Goal: Transaction & Acquisition: Purchase product/service

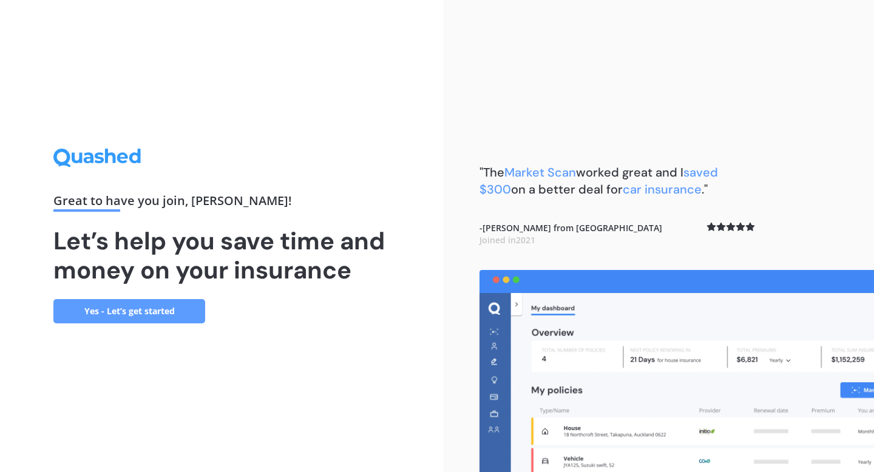
click at [129, 312] on link "Yes - Let’s get started" at bounding box center [129, 311] width 152 height 24
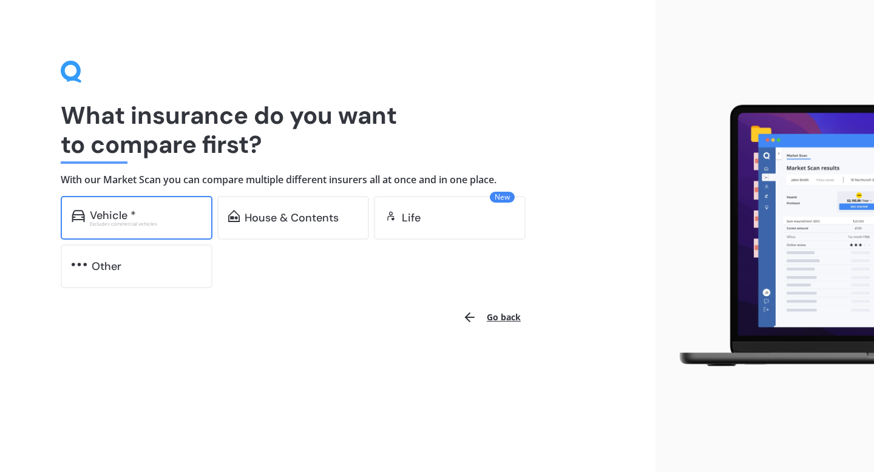
click at [151, 228] on div "Vehicle * Excludes commercial vehicles" at bounding box center [137, 218] width 152 height 44
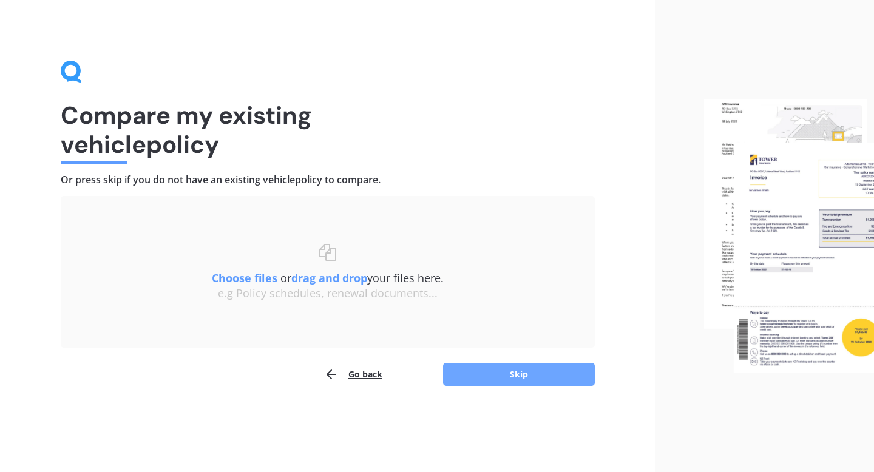
click at [504, 376] on button "Skip" at bounding box center [519, 374] width 152 height 23
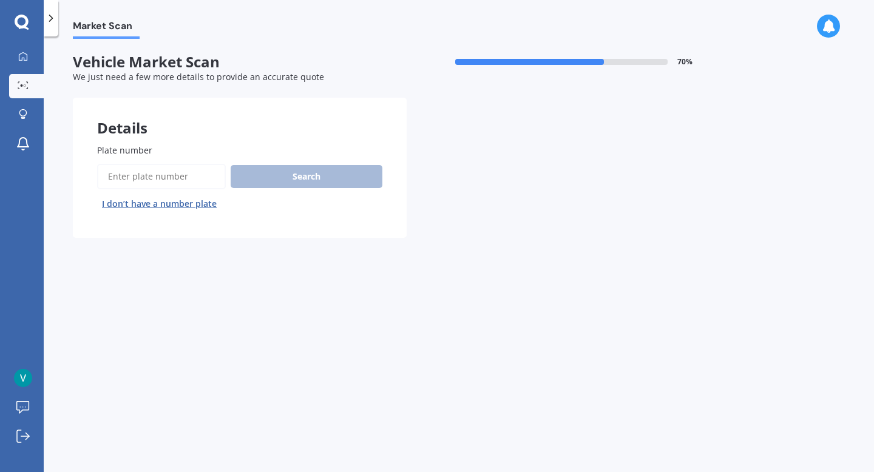
click at [155, 178] on input "Plate number" at bounding box center [161, 176] width 129 height 25
type input "lhd569"
click at [269, 184] on button "Search" at bounding box center [307, 176] width 152 height 23
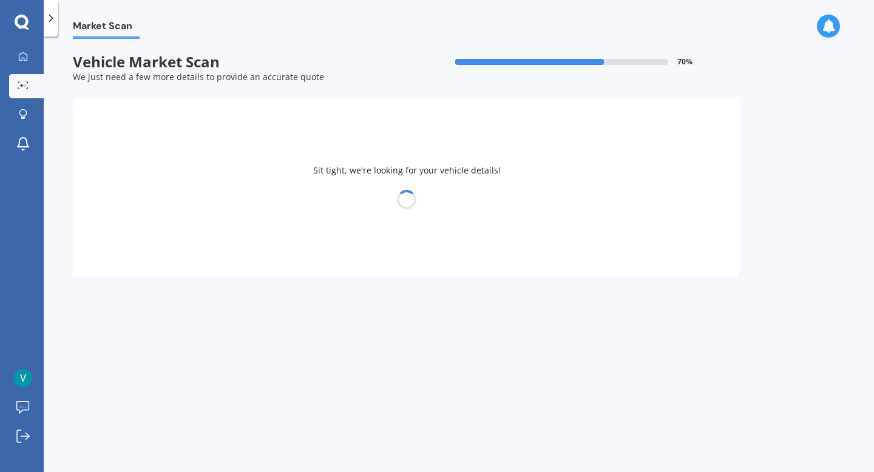
select select "SUZUKI"
select select "SWIFT"
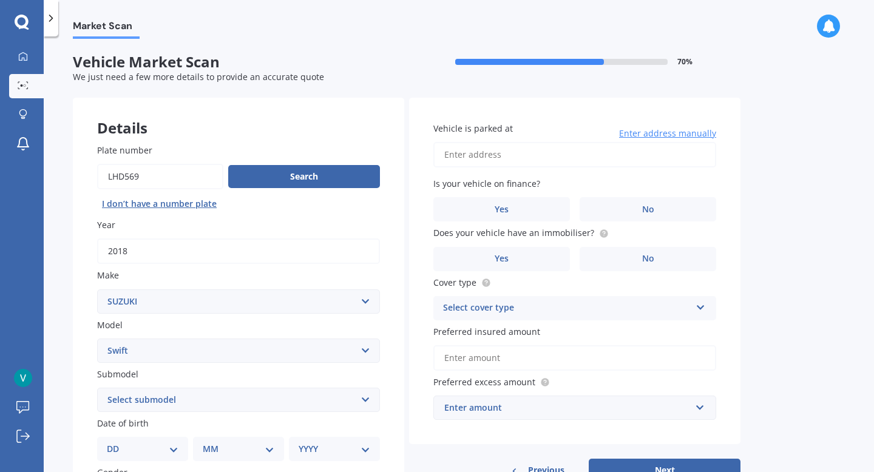
click at [459, 155] on input "Vehicle is parked at" at bounding box center [574, 154] width 283 height 25
type input "[STREET_ADDRESS][PERSON_NAME]"
click at [645, 211] on span "No" at bounding box center [648, 210] width 12 height 10
click at [0, 0] on input "No" at bounding box center [0, 0] width 0 height 0
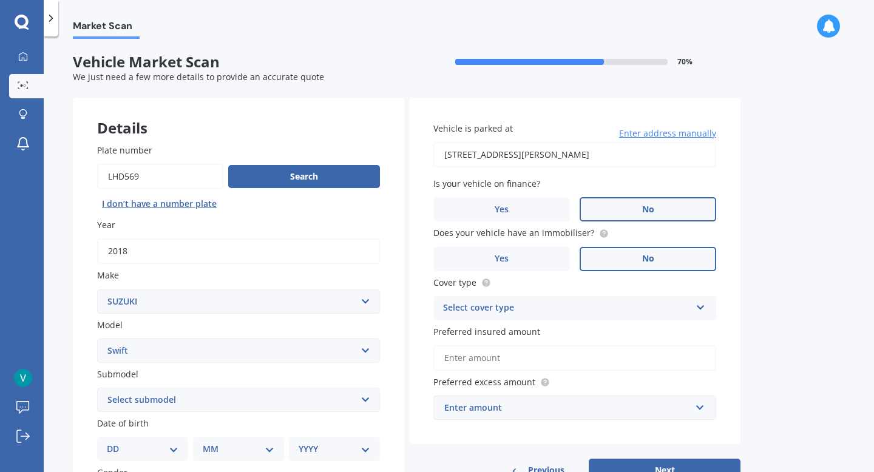
click at [651, 260] on span "No" at bounding box center [648, 259] width 12 height 10
click at [0, 0] on input "No" at bounding box center [0, 0] width 0 height 0
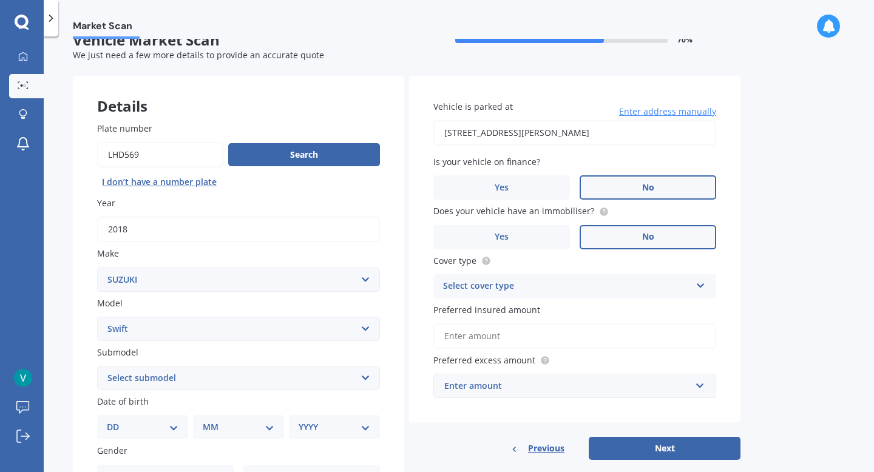
scroll to position [26, 0]
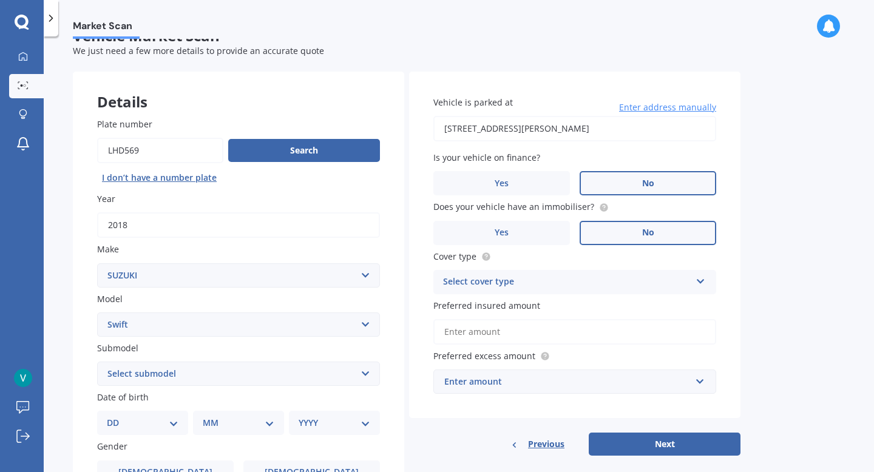
click at [628, 288] on div "Select cover type" at bounding box center [567, 282] width 248 height 15
click at [606, 308] on div "Comprehensive" at bounding box center [575, 306] width 282 height 22
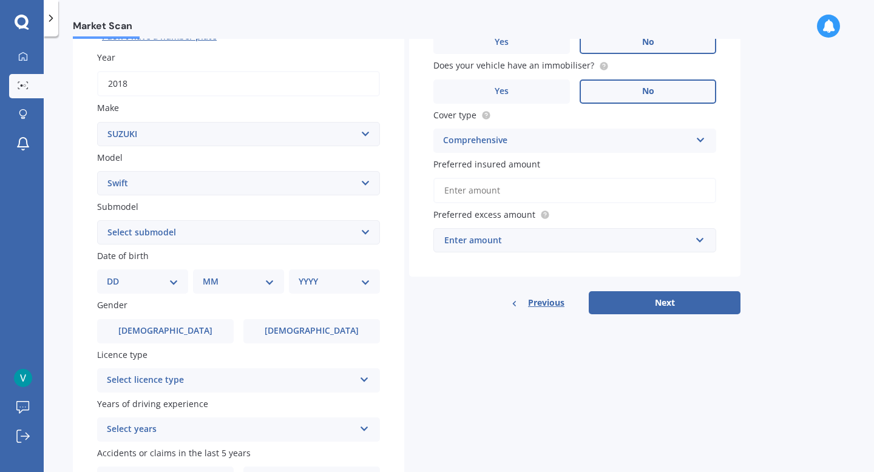
scroll to position [169, 0]
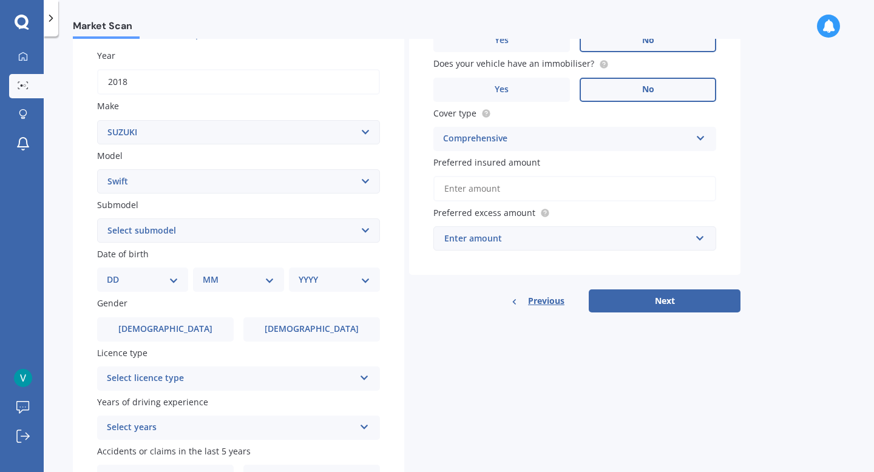
click at [587, 191] on input "Preferred insured amount" at bounding box center [574, 188] width 283 height 25
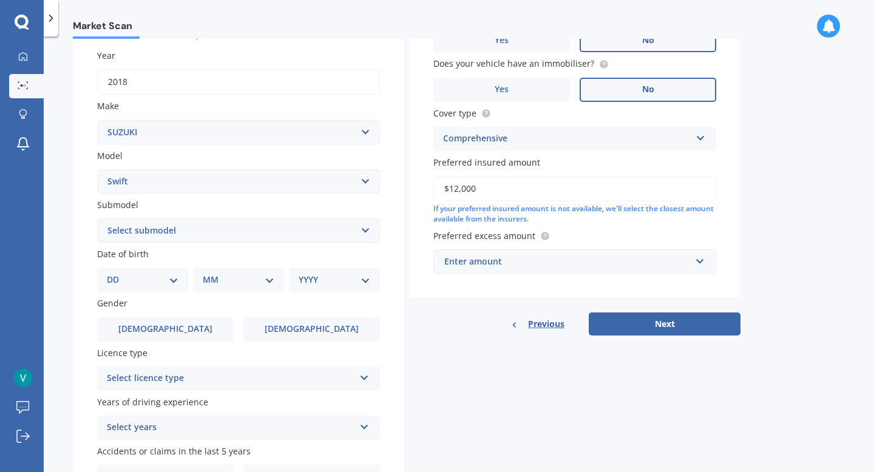
type input "$12,000"
click at [626, 273] on input "text" at bounding box center [571, 261] width 272 height 23
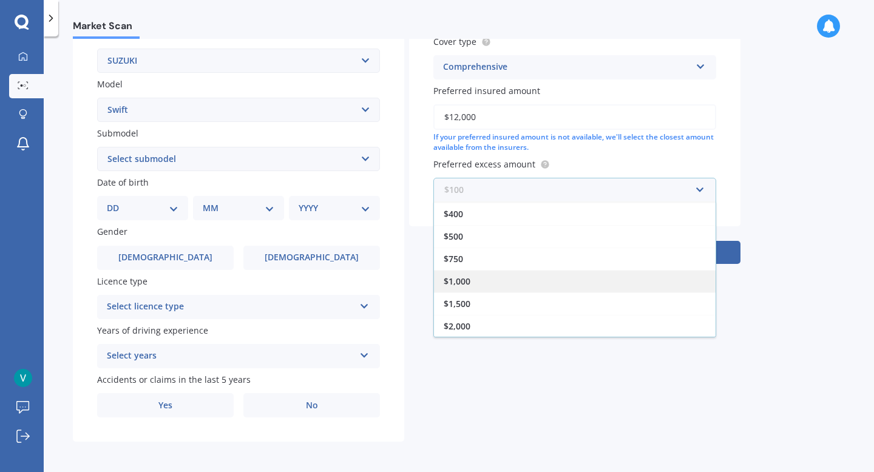
scroll to position [245, 0]
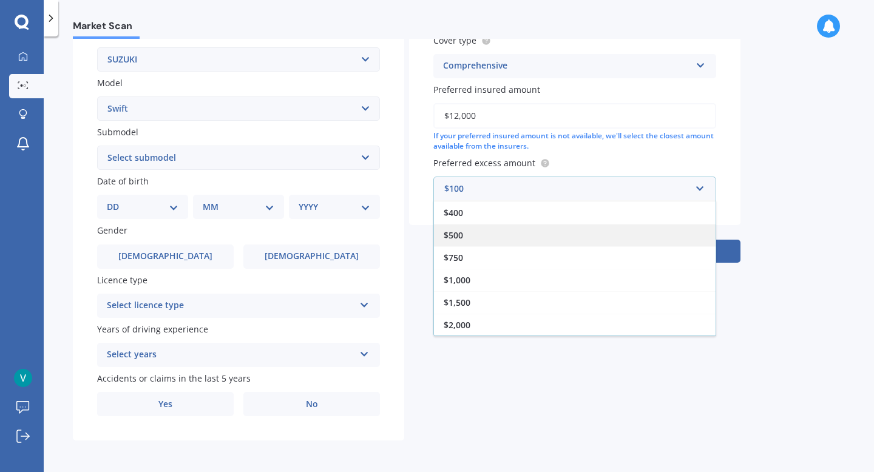
click at [564, 234] on div "$500" at bounding box center [575, 235] width 282 height 22
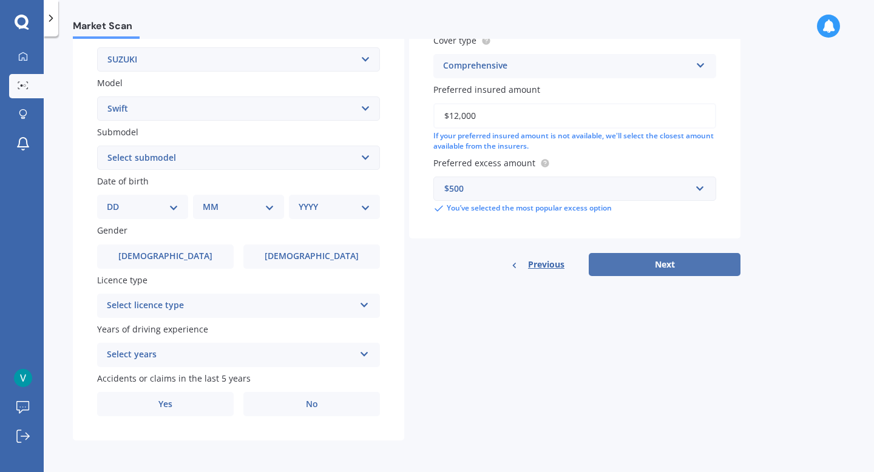
click at [679, 266] on button "Next" at bounding box center [665, 264] width 152 height 23
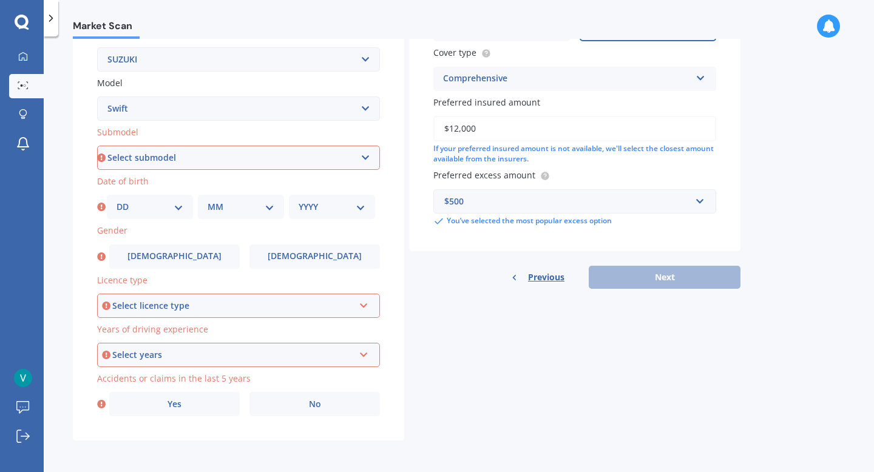
click at [227, 162] on select "Select submodel (All other) Cino Diesel Turbo GA GL GLX GO GP GS GTI LTD RS Hyb…" at bounding box center [238, 158] width 283 height 24
click at [273, 157] on select "Select submodel (All other) Cino Diesel Turbo GA GL GLX GO GP GS GTI LTD RS Hyb…" at bounding box center [238, 158] width 283 height 24
select select "GL"
click at [158, 203] on select "DD 01 02 03 04 05 06 07 08 09 10 11 12 13 14 15 16 17 18 19 20 21 22 23 24 25 2…" at bounding box center [150, 206] width 67 height 13
select select "13"
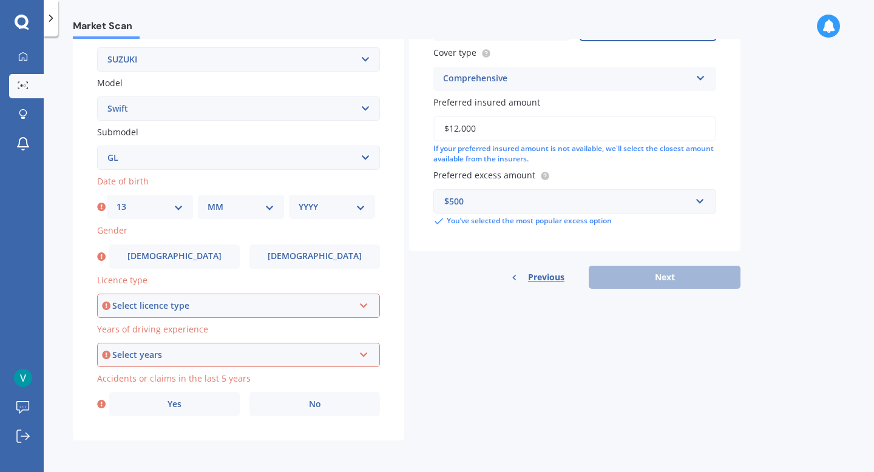
click at [252, 211] on select "MM 01 02 03 04 05 06 07 08 09 10 11 12" at bounding box center [241, 206] width 67 height 13
select select "01"
click at [326, 209] on select "YYYY 2025 2024 2023 2022 2021 2020 2019 2018 2017 2016 2015 2014 2013 2012 2011…" at bounding box center [332, 206] width 67 height 13
select select "2009"
click at [213, 262] on label "[DEMOGRAPHIC_DATA]" at bounding box center [174, 257] width 130 height 24
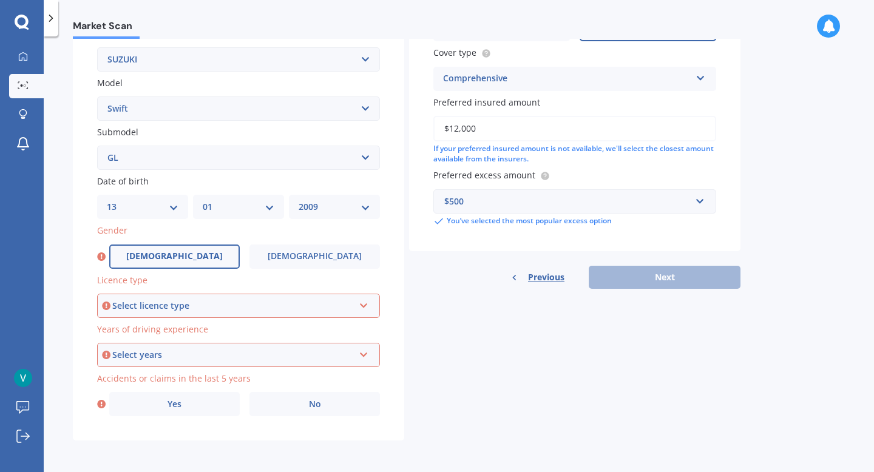
click at [0, 0] on input "[DEMOGRAPHIC_DATA]" at bounding box center [0, 0] width 0 height 0
click at [296, 257] on span "[DEMOGRAPHIC_DATA]" at bounding box center [311, 256] width 97 height 10
click at [0, 0] on input "[DEMOGRAPHIC_DATA]" at bounding box center [0, 0] width 0 height 0
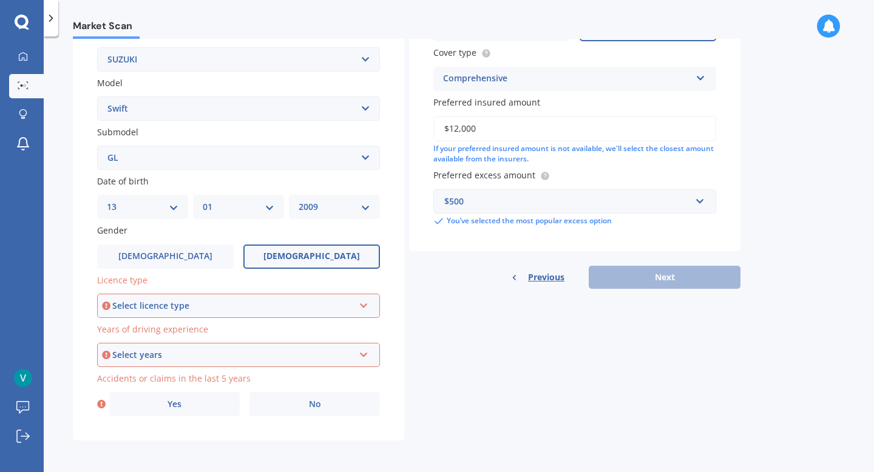
click at [265, 302] on div "Select licence type" at bounding box center [233, 305] width 242 height 13
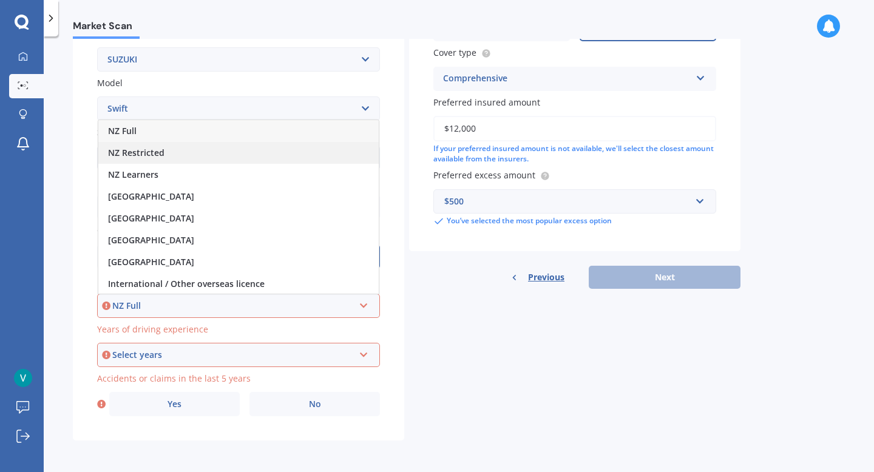
click at [151, 156] on span "NZ Restricted" at bounding box center [136, 153] width 56 height 12
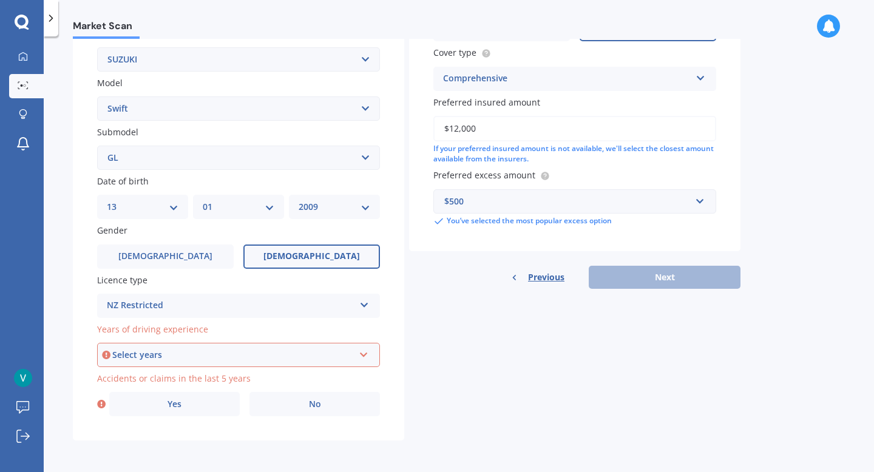
click at [257, 354] on div "Select years" at bounding box center [233, 354] width 242 height 13
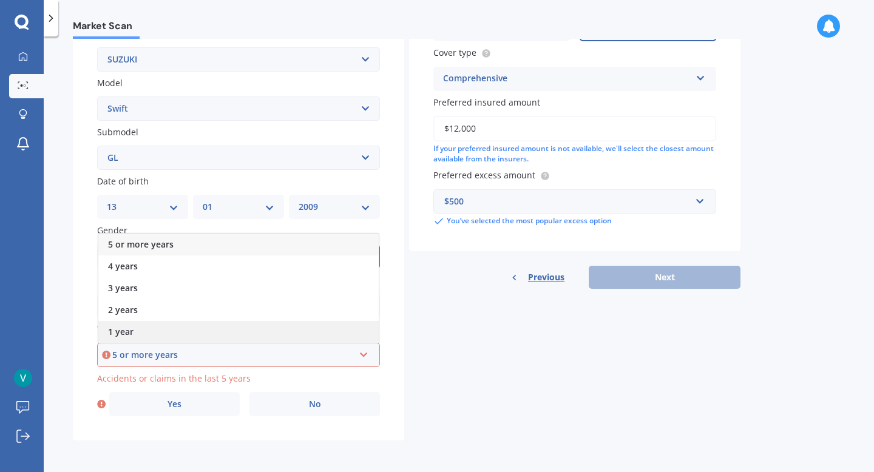
click at [262, 333] on div "1 year" at bounding box center [238, 332] width 280 height 22
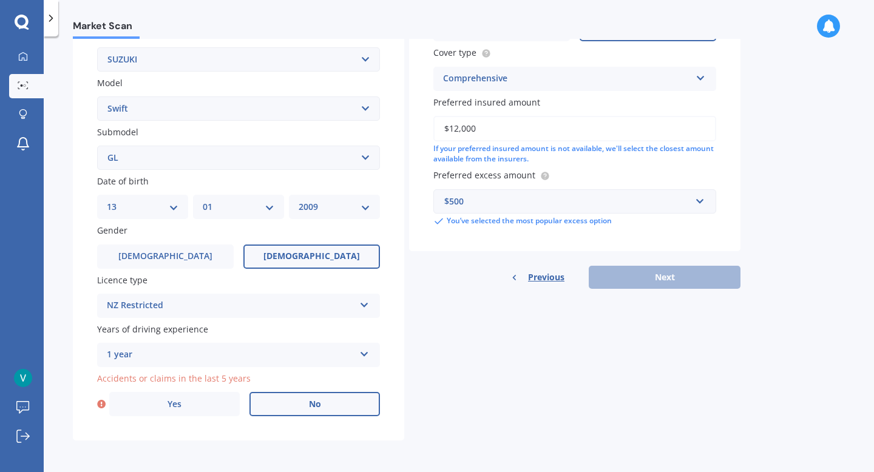
click at [293, 407] on label "No" at bounding box center [314, 404] width 130 height 24
click at [0, 0] on input "No" at bounding box center [0, 0] width 0 height 0
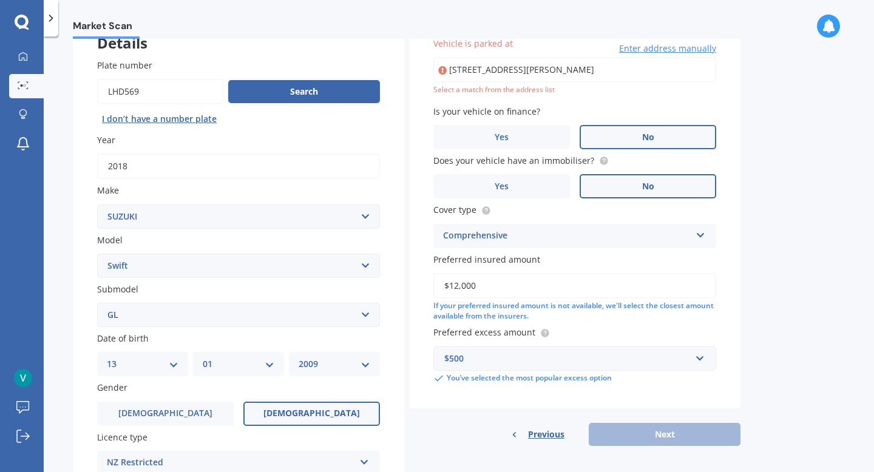
scroll to position [83, 0]
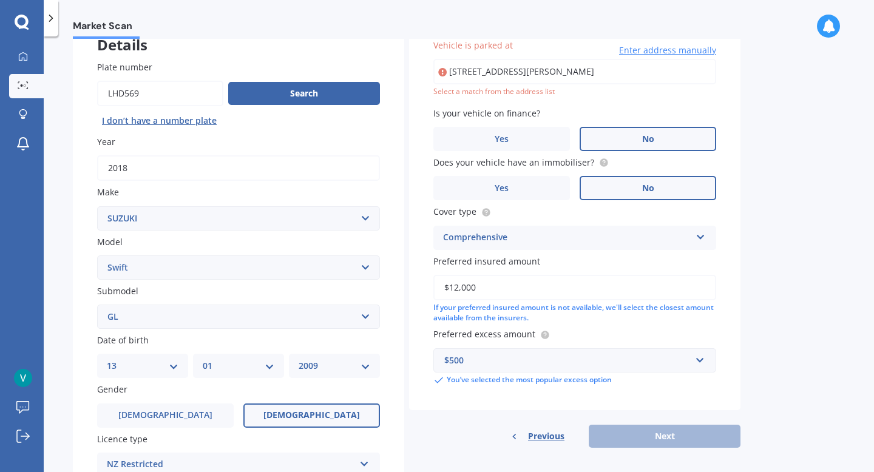
click at [618, 146] on label "No" at bounding box center [648, 139] width 137 height 24
click at [0, 0] on input "No" at bounding box center [0, 0] width 0 height 0
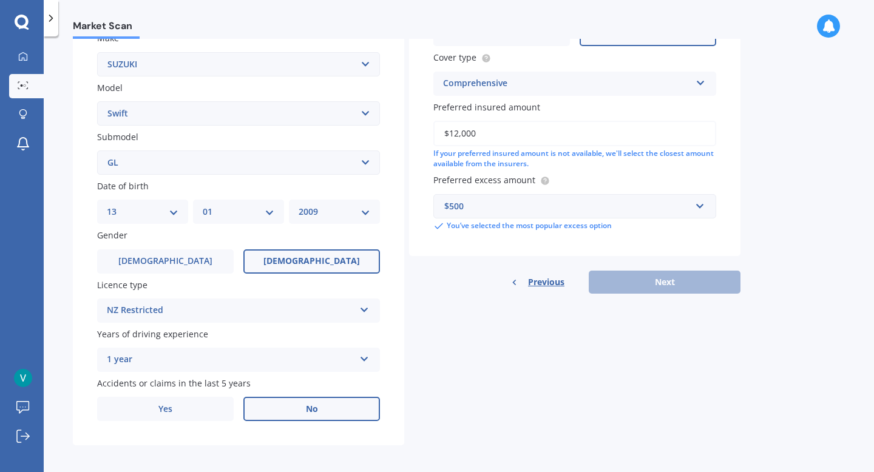
scroll to position [245, 0]
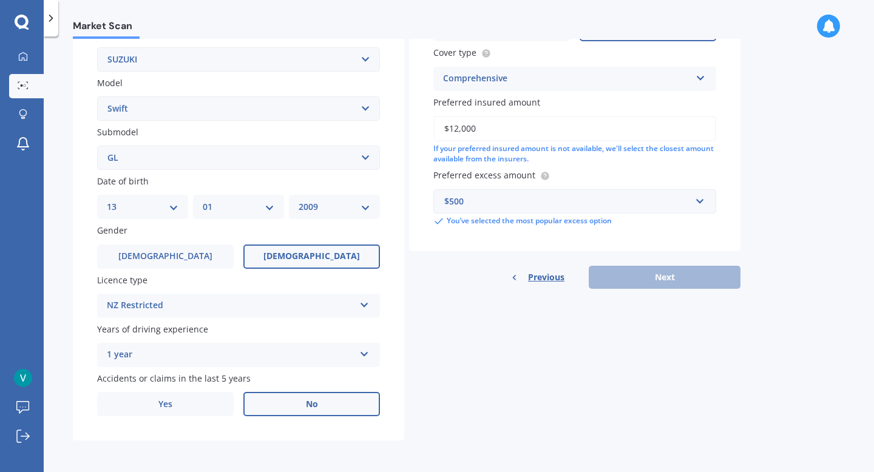
click at [634, 275] on div "Previous Next" at bounding box center [574, 277] width 331 height 23
click at [327, 404] on label "No" at bounding box center [311, 404] width 137 height 24
click at [0, 0] on input "No" at bounding box center [0, 0] width 0 height 0
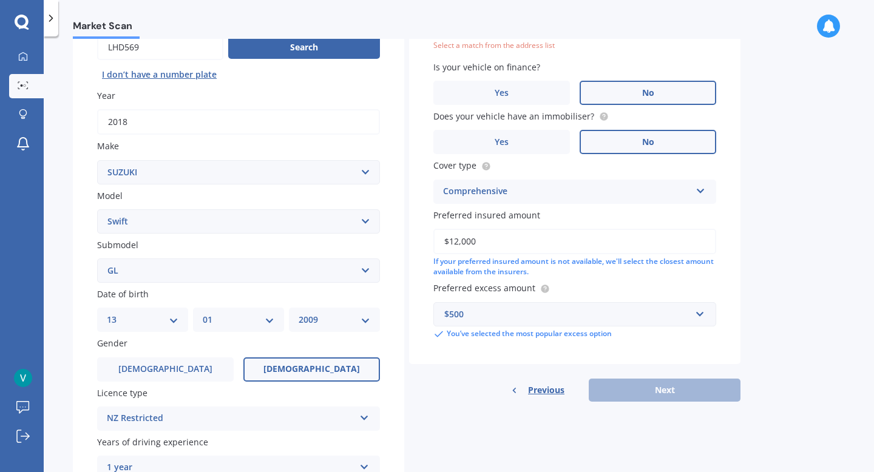
scroll to position [0, 0]
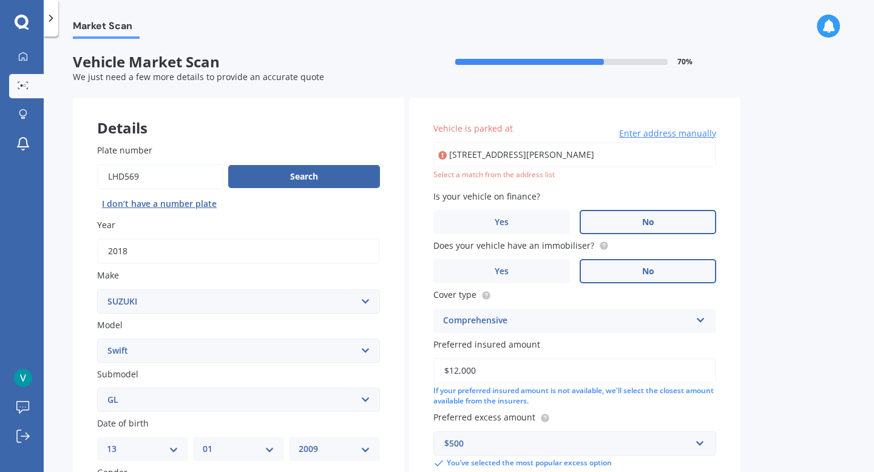
click at [552, 160] on input "[STREET_ADDRESS][PERSON_NAME]" at bounding box center [574, 154] width 283 height 25
drag, startPoint x: 696, startPoint y: 156, endPoint x: 456, endPoint y: 146, distance: 240.6
click at [456, 146] on input "[STREET_ADDRESS][PERSON_NAME]" at bounding box center [574, 154] width 283 height 25
type input "[STREET_ADDRESS][PERSON_NAME]"
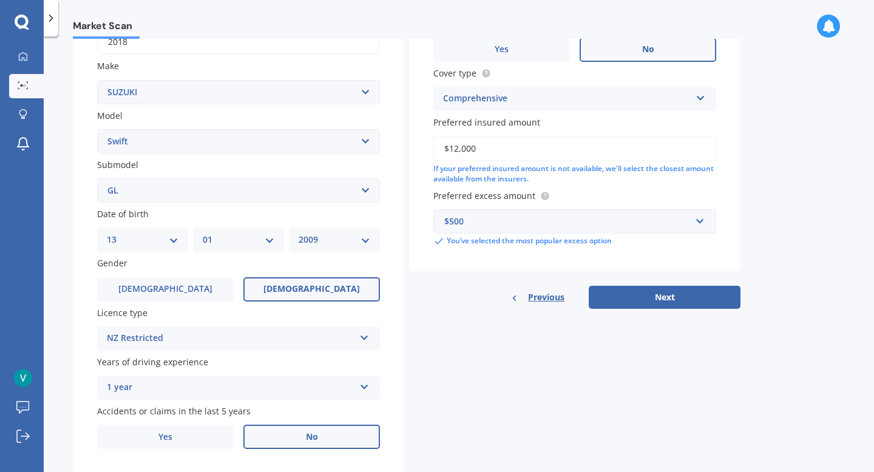
scroll to position [211, 0]
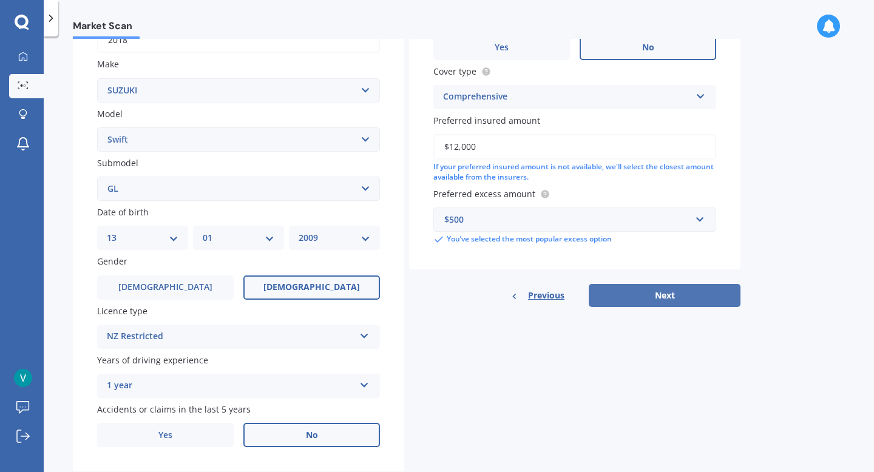
click at [652, 296] on button "Next" at bounding box center [665, 295] width 152 height 23
select select "13"
select select "01"
select select "2009"
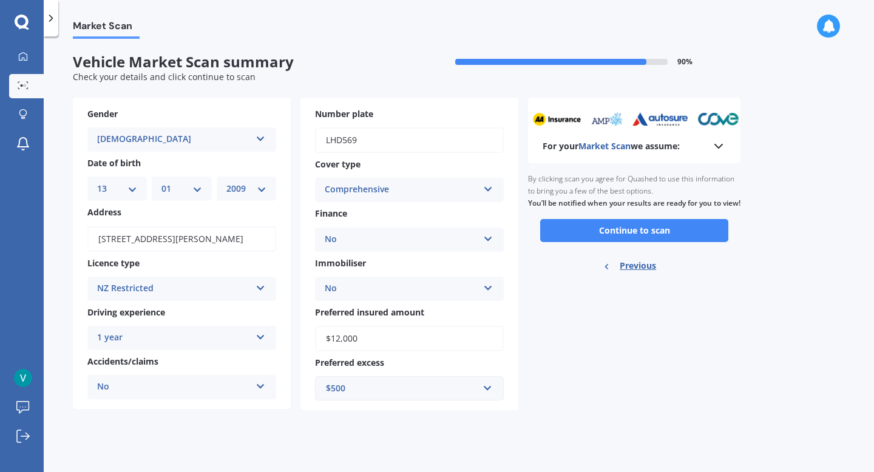
scroll to position [0, 0]
click at [638, 242] on button "Continue to scan" at bounding box center [634, 230] width 188 height 23
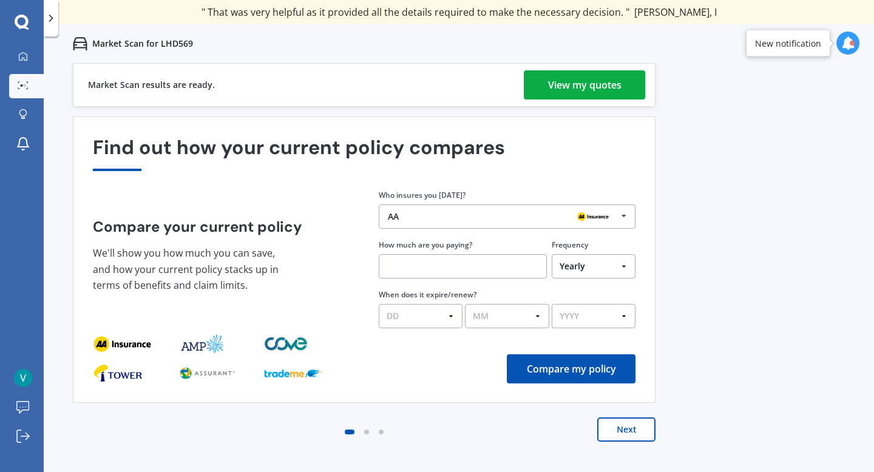
click at [566, 89] on div "View my quotes" at bounding box center [584, 84] width 73 height 29
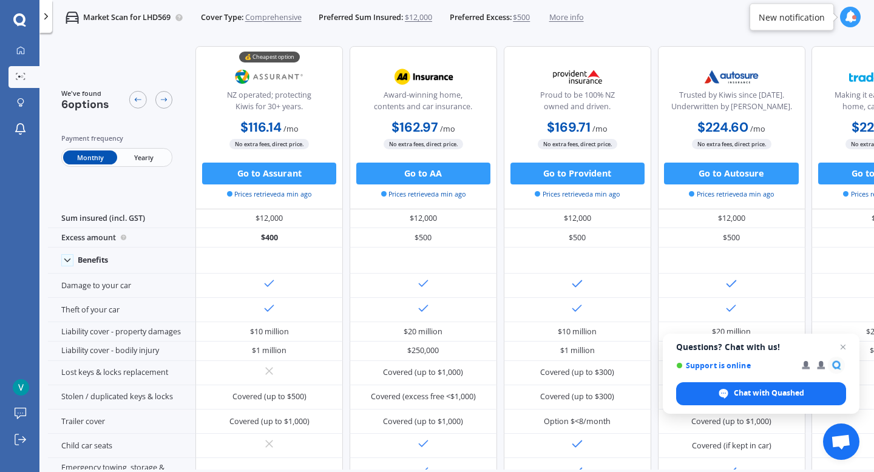
click at [139, 156] on span "Yearly" at bounding box center [143, 158] width 53 height 14
